Goal: Task Accomplishment & Management: Use online tool/utility

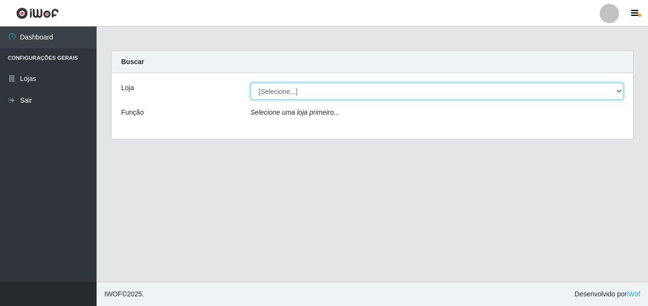
click at [293, 84] on select "[Selecione...] Ajubá Mercado" at bounding box center [436, 91] width 373 height 17
select select "402"
click at [250, 83] on select "[Selecione...] Ajubá Mercado" at bounding box center [436, 91] width 373 height 17
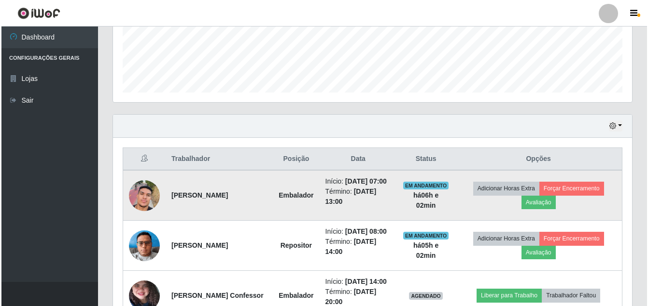
scroll to position [290, 0]
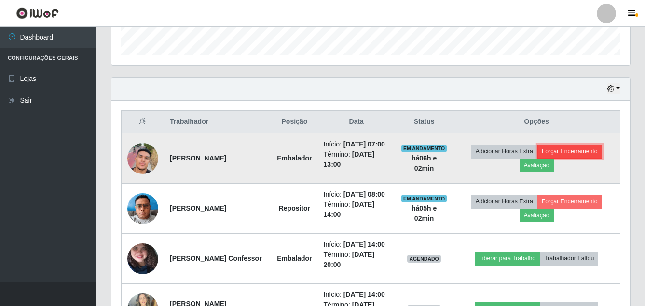
click at [584, 156] on button "Forçar Encerramento" at bounding box center [570, 152] width 65 height 14
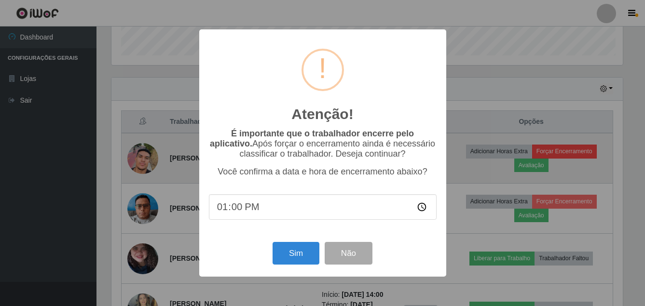
scroll to position [200, 514]
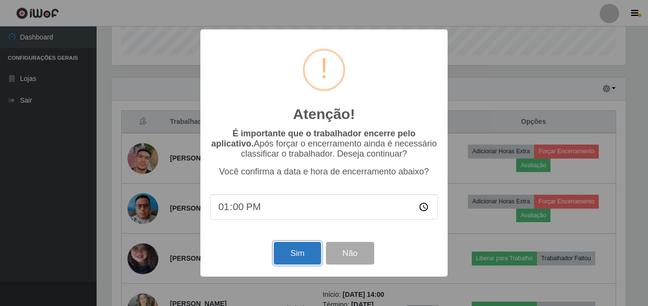
click at [292, 261] on button "Sim" at bounding box center [297, 253] width 47 height 23
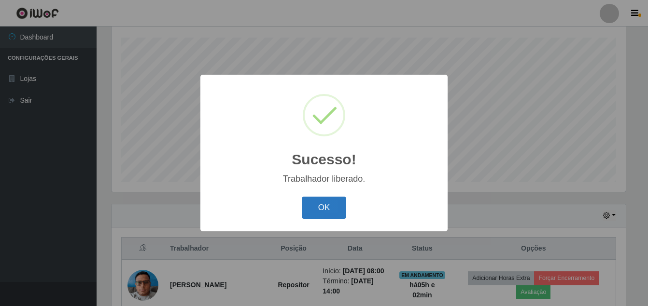
click at [310, 206] on button "OK" at bounding box center [324, 208] width 45 height 23
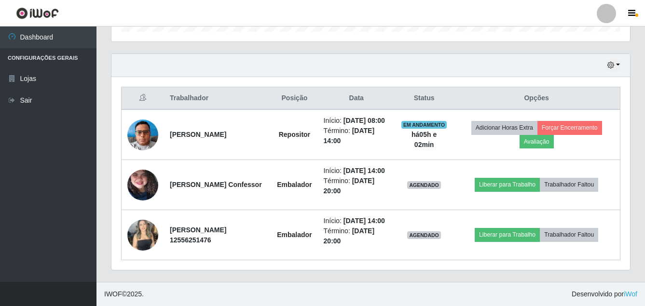
scroll to position [344, 0]
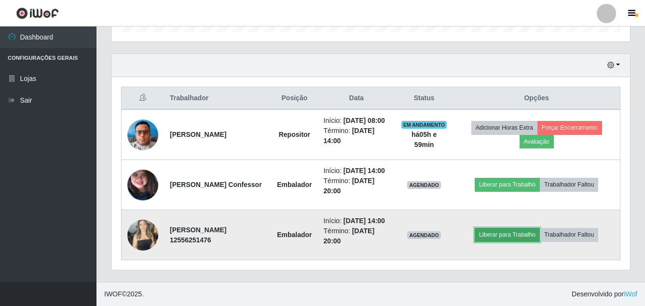
click at [509, 228] on button "Liberar para Trabalho" at bounding box center [507, 235] width 65 height 14
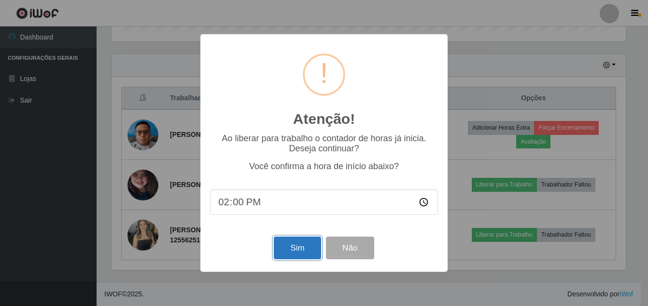
click at [296, 247] on button "Sim" at bounding box center [297, 248] width 47 height 23
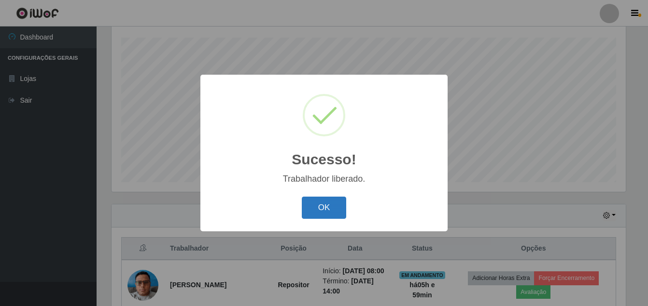
click at [329, 210] on button "OK" at bounding box center [324, 208] width 45 height 23
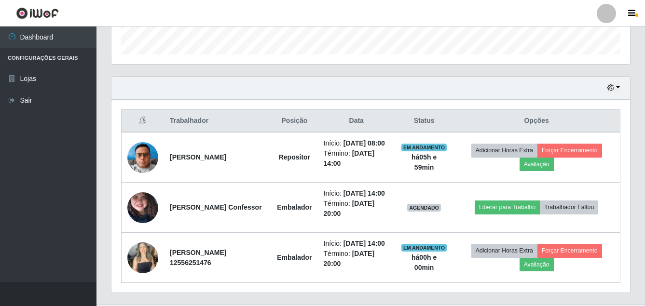
scroll to position [307, 0]
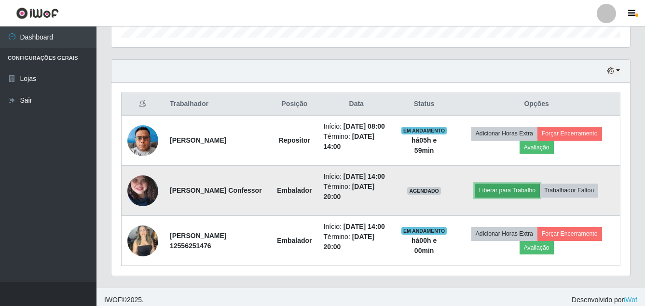
click at [500, 197] on button "Liberar para Trabalho" at bounding box center [507, 191] width 65 height 14
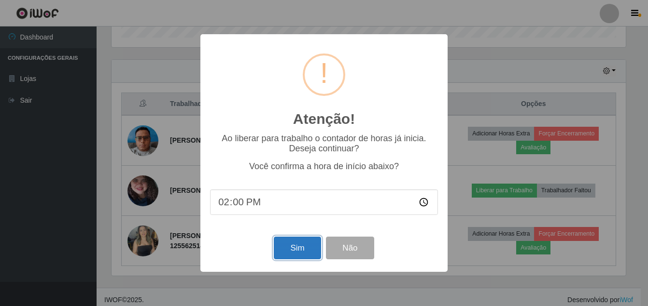
click at [288, 251] on button "Sim" at bounding box center [297, 248] width 47 height 23
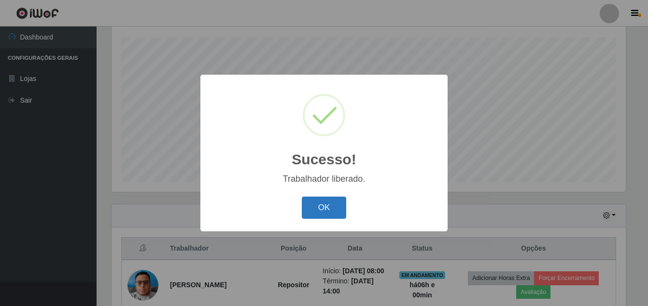
click at [320, 198] on button "OK" at bounding box center [324, 208] width 45 height 23
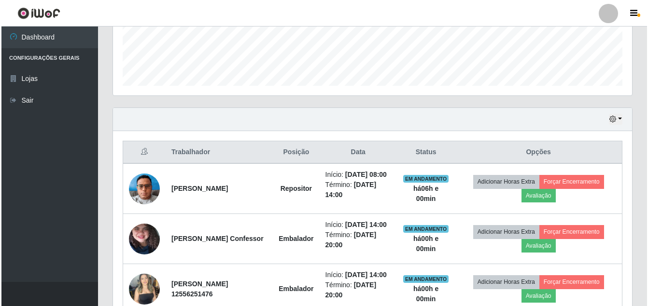
scroll to position [307, 0]
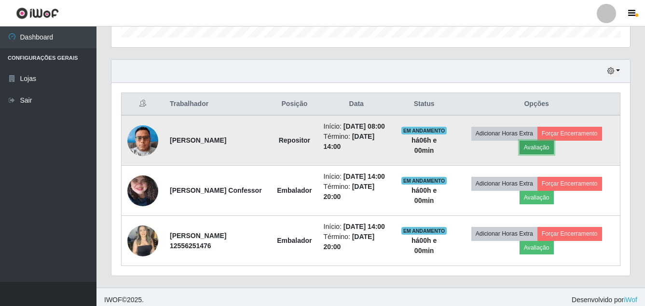
click at [534, 151] on button "Avaliação" at bounding box center [537, 148] width 34 height 14
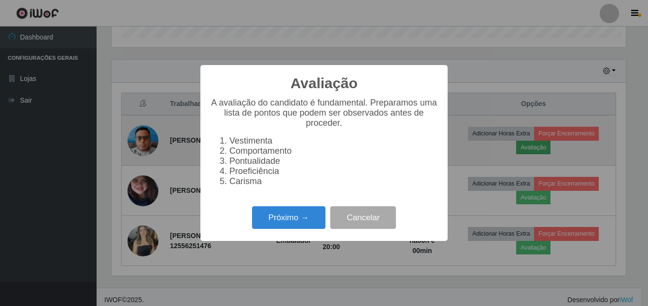
scroll to position [200, 514]
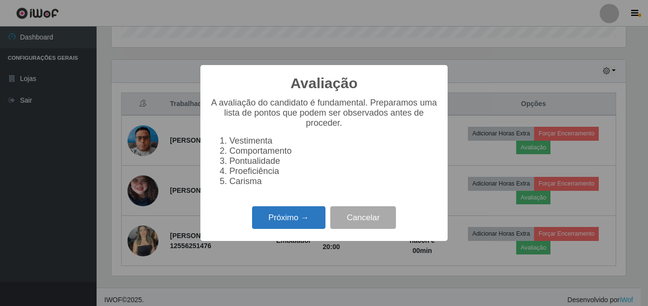
click at [299, 223] on button "Próximo →" at bounding box center [288, 218] width 73 height 23
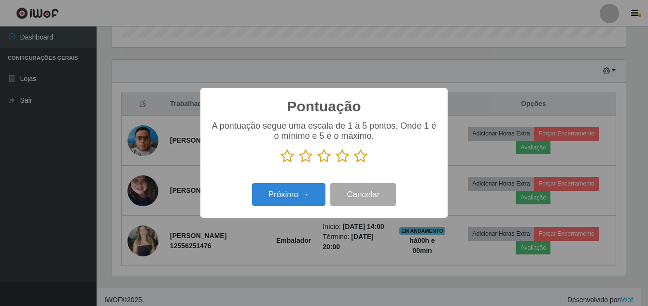
click at [360, 158] on icon at bounding box center [361, 156] width 14 height 14
click at [354, 164] on input "radio" at bounding box center [354, 164] width 0 height 0
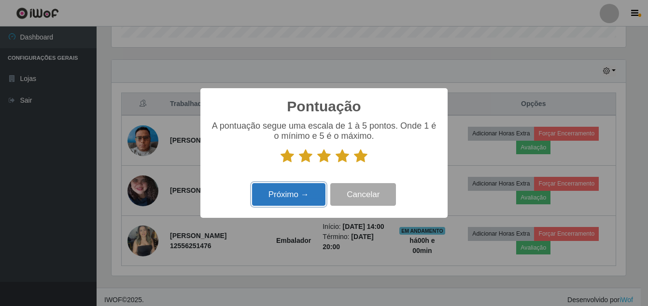
click at [296, 204] on button "Próximo →" at bounding box center [288, 194] width 73 height 23
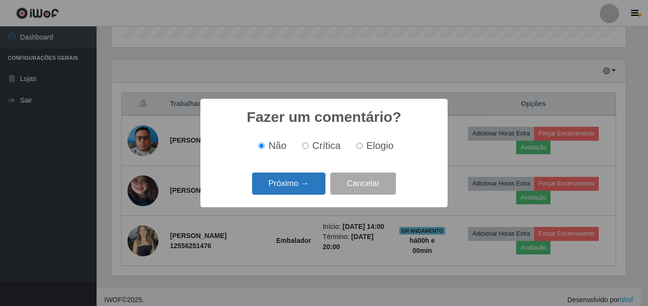
click at [278, 181] on button "Próximo →" at bounding box center [288, 184] width 73 height 23
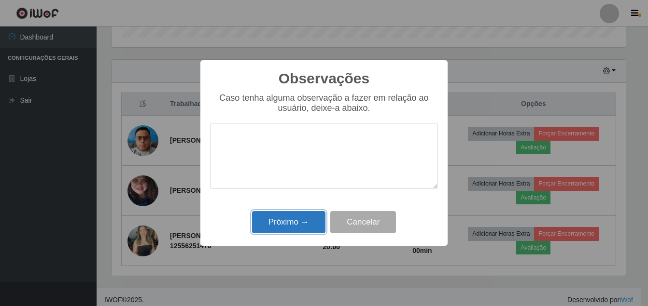
click at [281, 225] on button "Próximo →" at bounding box center [288, 222] width 73 height 23
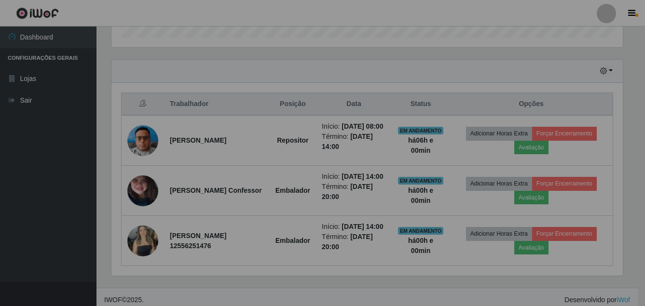
scroll to position [200, 519]
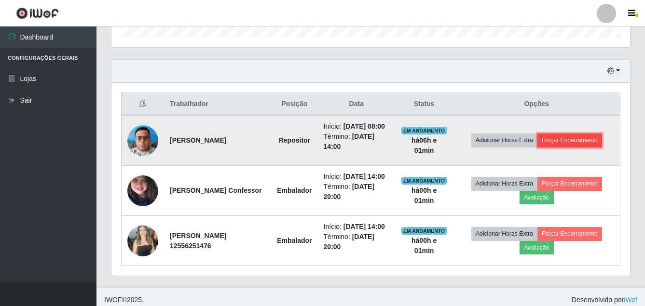
click at [572, 139] on button "Forçar Encerramento" at bounding box center [570, 141] width 65 height 14
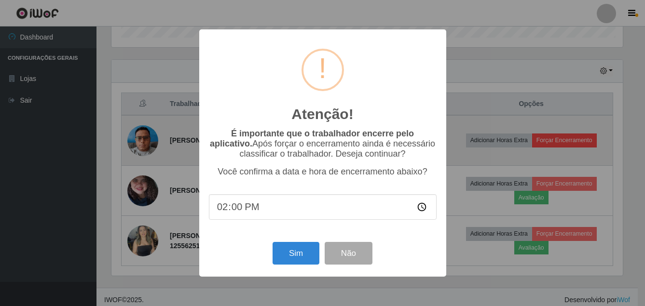
scroll to position [200, 514]
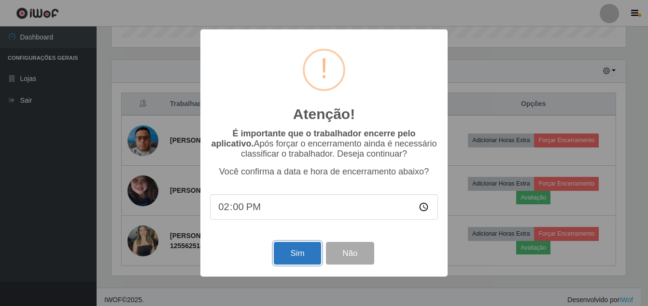
click at [298, 251] on button "Sim" at bounding box center [297, 253] width 47 height 23
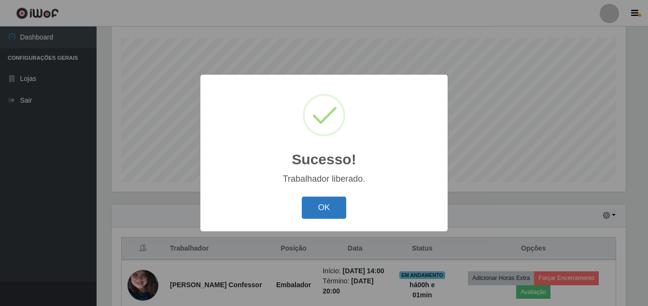
click at [313, 204] on button "OK" at bounding box center [324, 208] width 45 height 23
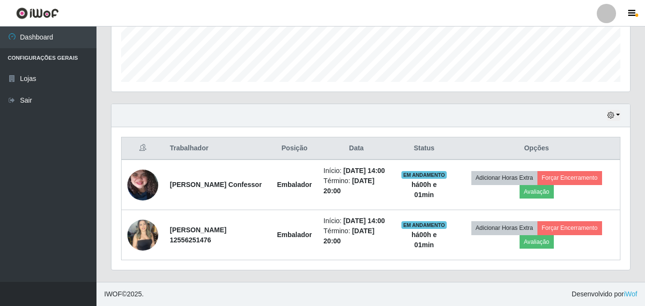
scroll to position [283, 0]
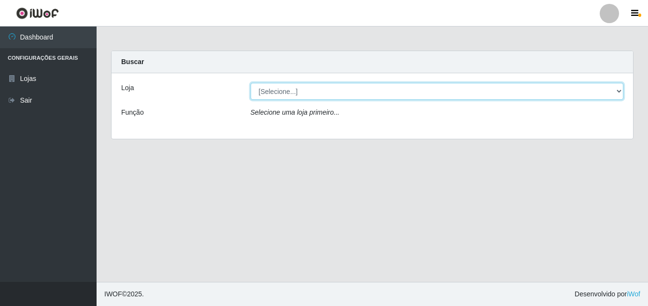
click at [307, 97] on select "[Selecione...] Ajubá Mercado" at bounding box center [436, 91] width 373 height 17
select select "402"
click at [250, 83] on select "[Selecione...] Ajubá Mercado" at bounding box center [436, 91] width 373 height 17
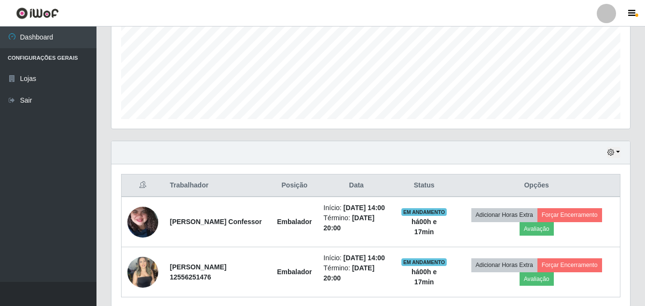
scroll to position [283, 0]
